Goal: Transaction & Acquisition: Purchase product/service

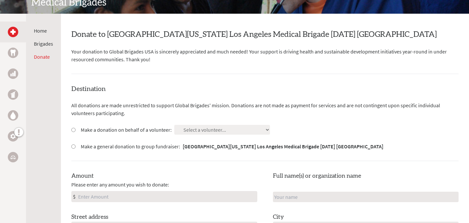
scroll to position [114, 0]
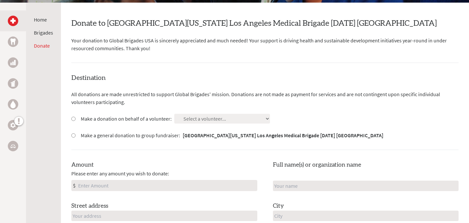
click at [73, 115] on div "Make a donation on behalf of a volunteer:" at bounding box center [121, 119] width 100 height 8
click at [74, 116] on div "Make a donation on behalf of a volunteer:" at bounding box center [121, 119] width 100 height 8
click at [74, 119] on input "Make a donation on behalf of a volunteer:" at bounding box center [73, 119] width 4 height 4
radio input "true"
click at [227, 119] on select "Select a volunteer... [PERSON_NAME] [PERSON_NAME] [PERSON_NAME] [PERSON_NAME] […" at bounding box center [222, 119] width 96 height 10
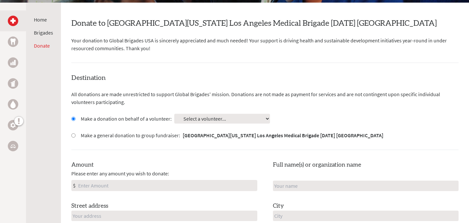
select select "EDBEAA91-7E44-11F0-9E6E-42010A400005"
click at [174, 114] on select "Select a volunteer... [PERSON_NAME] [PERSON_NAME] [PERSON_NAME] [PERSON_NAME] […" at bounding box center [222, 119] width 96 height 10
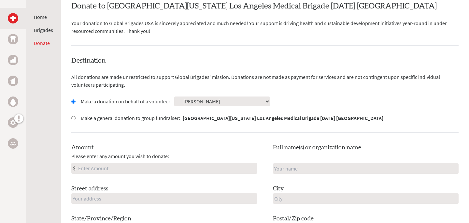
scroll to position [133, 0]
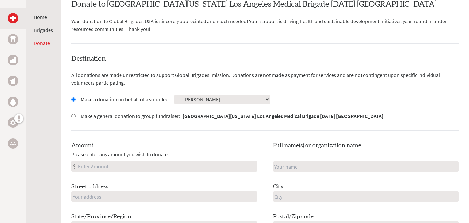
click at [173, 167] on input "Amount" at bounding box center [167, 166] width 180 height 10
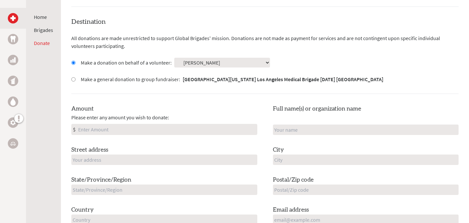
scroll to position [170, 0]
type input "250"
click at [301, 130] on input "text" at bounding box center [366, 129] width 186 height 10
type input "[PERSON_NAME]"
type input "[STREET_ADDRESS]"
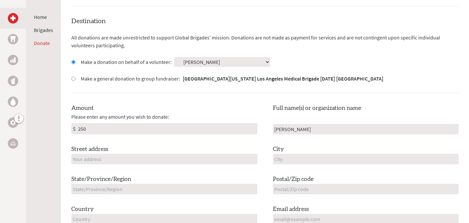
type input "[GEOGRAPHIC_DATA]"
type input "CA"
type input "90004"
type input "[GEOGRAPHIC_DATA]"
type input "[EMAIL_ADDRESS][DOMAIN_NAME]"
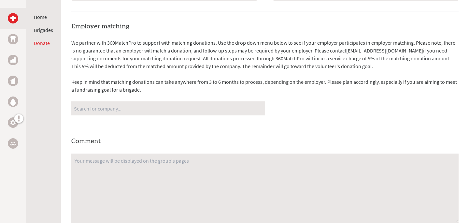
scroll to position [396, 0]
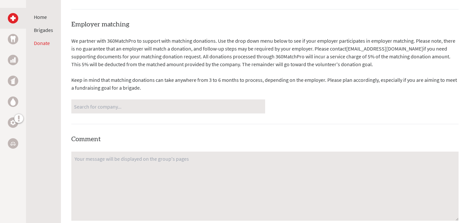
click at [199, 103] on input "Search for company..." at bounding box center [168, 106] width 188 height 11
click at [196, 110] on input "Search for company..." at bounding box center [168, 106] width 188 height 11
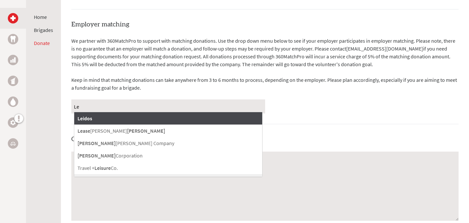
type input "L"
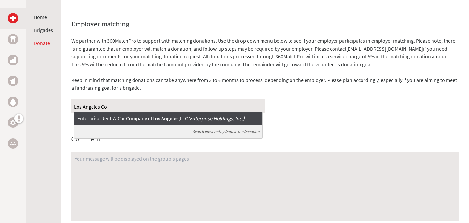
type input "="
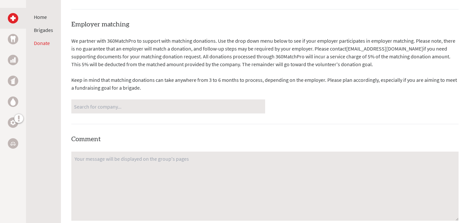
click at [357, 140] on div "Employer matching We partner with 360MatchPro to support with matching donation…" at bounding box center [264, 157] width 387 height 274
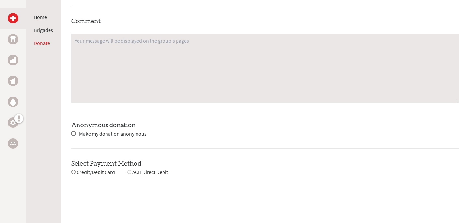
scroll to position [553, 0]
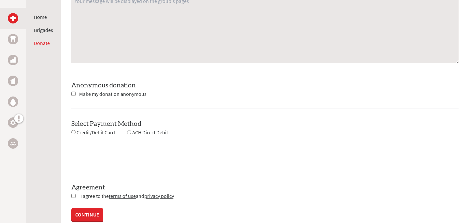
click at [72, 132] on input "radio" at bounding box center [73, 132] width 4 height 4
radio input "true"
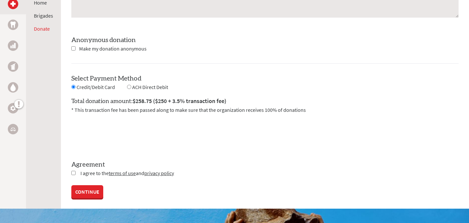
scroll to position [600, 0]
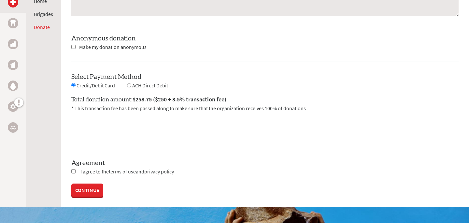
click at [130, 84] on input "radio" at bounding box center [129, 85] width 4 height 4
radio input "true"
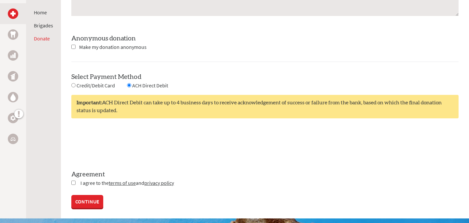
click at [74, 86] on input "radio" at bounding box center [73, 85] width 4 height 4
radio input "true"
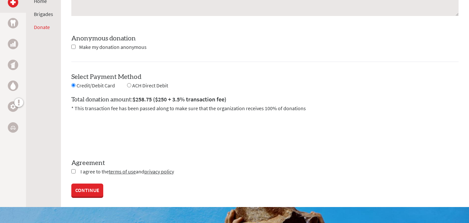
click at [130, 84] on input "radio" at bounding box center [129, 85] width 4 height 4
radio input "true"
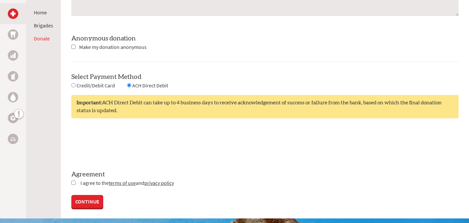
scroll to position [610, 0]
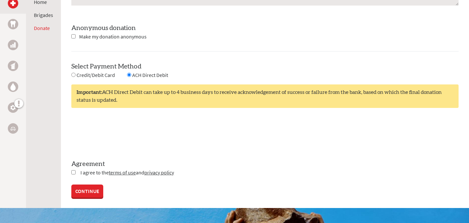
click at [74, 171] on input "checkbox" at bounding box center [73, 172] width 4 height 4
checkbox input "true"
click at [84, 196] on link "CONTINUE" at bounding box center [87, 191] width 32 height 13
